Goal: Transaction & Acquisition: Book appointment/travel/reservation

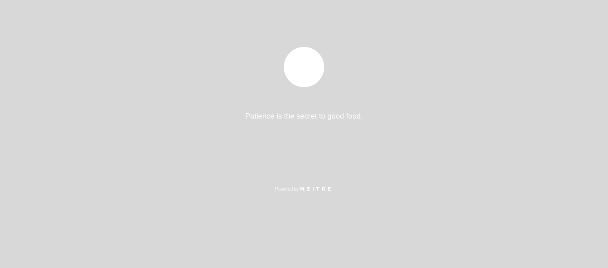
select select "pt"
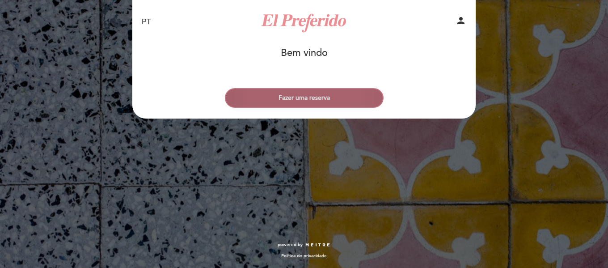
click at [302, 95] on button "Fazer uma reserva" at bounding box center [304, 98] width 159 height 20
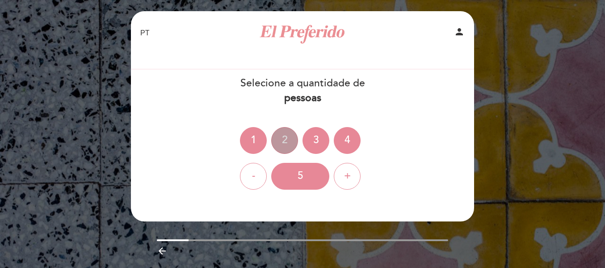
click at [281, 146] on div "2" at bounding box center [284, 140] width 27 height 27
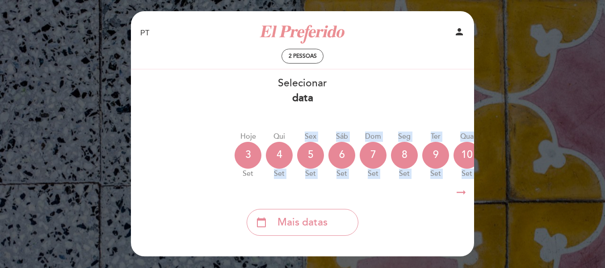
drag, startPoint x: 271, startPoint y: 182, endPoint x: 350, endPoint y: 184, distance: 79.5
click at [350, 184] on div "Selecionar data [GEOGRAPHIC_DATA] [DATE] [DATE] [DATE] [DATE] [DATE] [DATE] [DA…" at bounding box center [302, 155] width 344 height 159
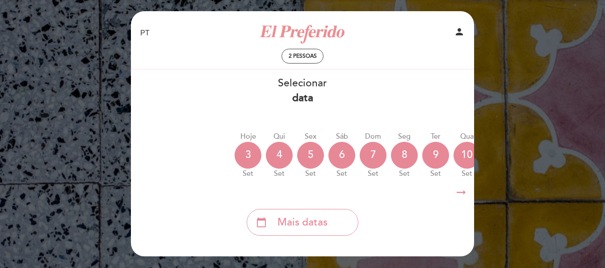
click at [458, 195] on icon "arrow_right_alt" at bounding box center [460, 192] width 13 height 19
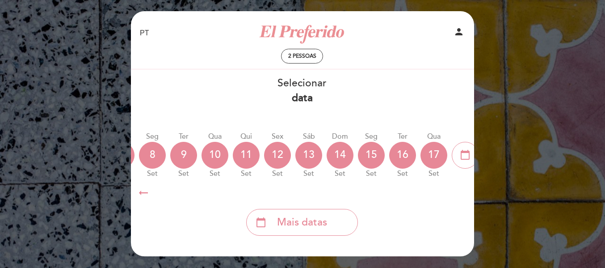
scroll to position [0, 260]
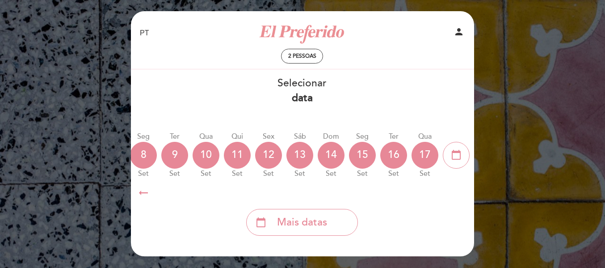
click at [458, 195] on icon "arrow_right_alt" at bounding box center [460, 192] width 13 height 19
click at [457, 157] on icon "calendar_today" at bounding box center [456, 154] width 11 height 15
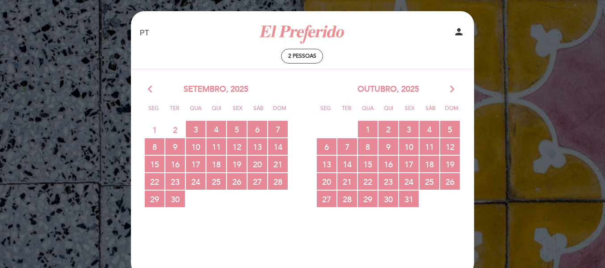
click at [455, 88] on icon "arrow_forward_ios" at bounding box center [452, 90] width 8 height 12
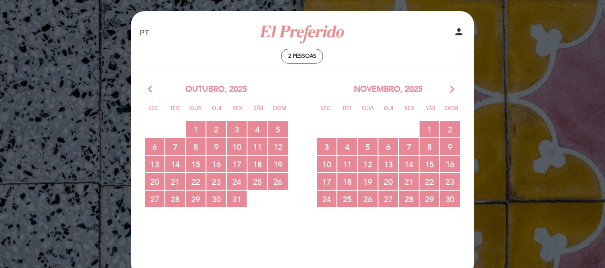
click at [452, 89] on icon "arrow_forward_ios" at bounding box center [452, 90] width 8 height 12
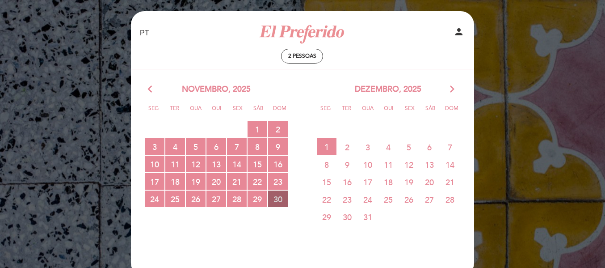
click at [277, 198] on span "30 RESERVAS DISPONÍVEIS" at bounding box center [278, 198] width 20 height 17
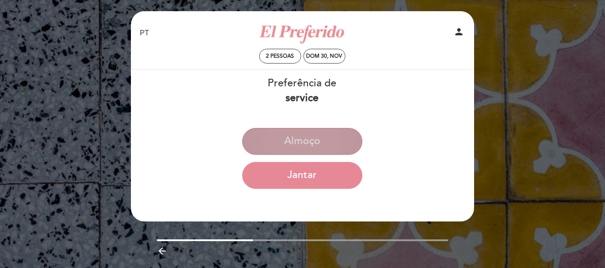
click at [333, 146] on button "Almoço" at bounding box center [302, 141] width 120 height 27
